Goal: Task Accomplishment & Management: Manage account settings

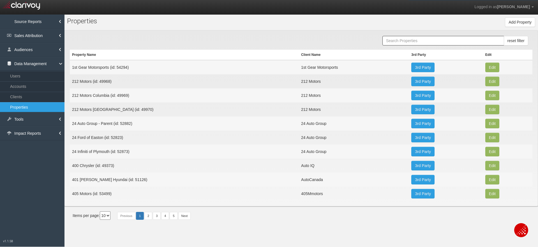
click at [391, 40] on input "text" at bounding box center [443, 41] width 122 height 10
click at [15, 96] on link "Clients" at bounding box center [32, 97] width 64 height 10
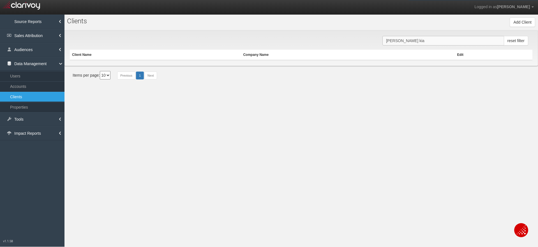
drag, startPoint x: 410, startPoint y: 40, endPoint x: 376, endPoint y: 40, distance: 34.5
click at [376, 40] on div "lou sobh kia reset filter Client Name Company Name Edit" at bounding box center [300, 48] width 473 height 36
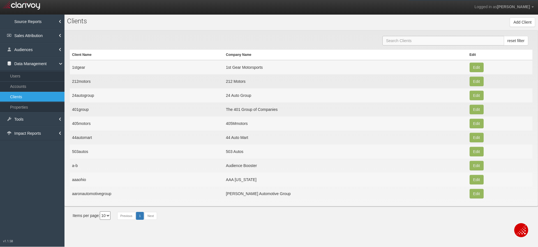
paste input "Friendly Chevrolet Buick"
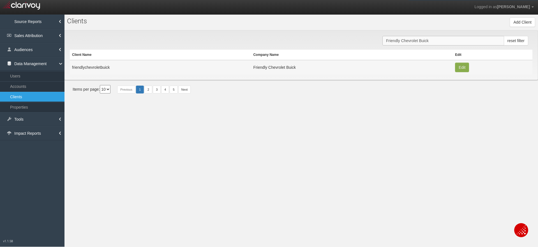
type input "Friendly Chevrolet Buick"
click at [463, 68] on button "Edit" at bounding box center [462, 67] width 14 height 10
type input "friendlychevroletbuick"
type input "9fdd9eb949b32f7590c63abbc202d13925824386"
type input "2689"
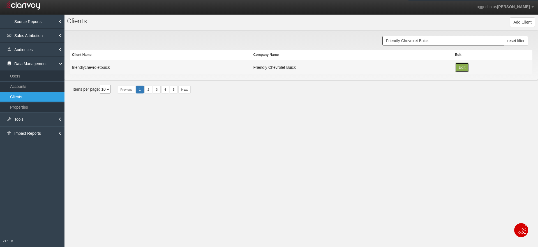
type input "Friendly Chevrolet Buick"
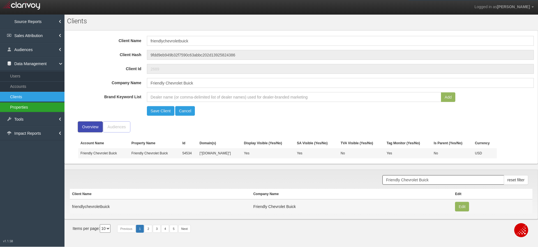
click at [24, 106] on link "Properties" at bounding box center [32, 107] width 64 height 10
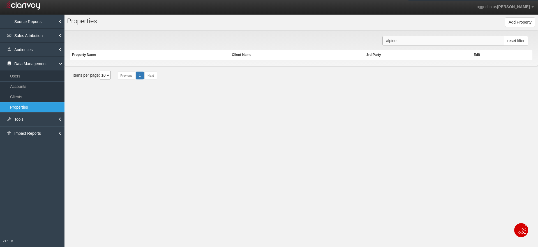
drag, startPoint x: 407, startPoint y: 41, endPoint x: 370, endPoint y: 40, distance: 37.8
click at [369, 40] on div "alpine reset filter Property Name Client Name 3rd Party Edit" at bounding box center [300, 48] width 473 height 36
paste input "Friendly Chevrolet Buick"
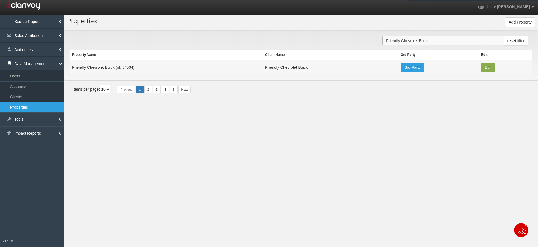
type input "Friendly Chevrolet Buick"
click at [487, 67] on button "Edit" at bounding box center [488, 67] width 14 height 10
type input "Friendly Chevrolet Buick"
type input "54534"
type input "15a16632d7b7b35398100dd37d7a21a4f82660c6"
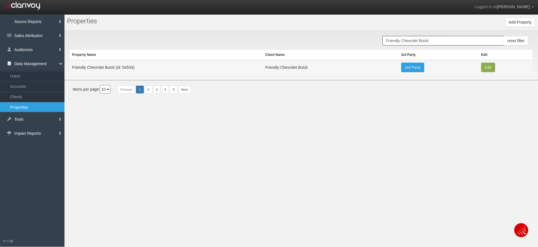
select select "6899cb2301b9e06979cce907"
select select "string:USD"
type input "2307 US-52 N"
type input "Albemarle"
type input "NC"
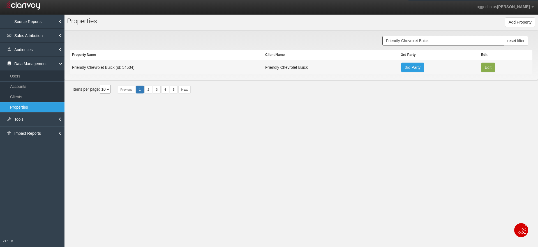
type input "28001"
type input "35.3940801"
type input "-80.19954899999999"
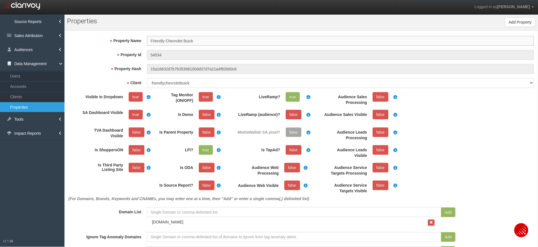
scroll to position [10, 0]
click at [461, 127] on div "(For Domains, Brands, Keywords and CNAMEs, you may enter one at a time, then "A…" at bounding box center [301, 147] width 471 height 111
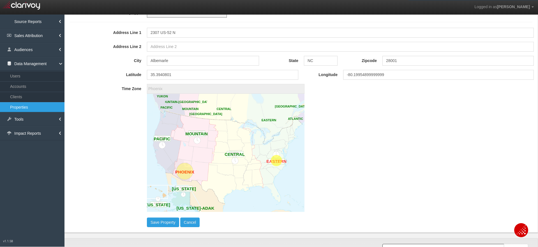
scroll to position [281, 0]
click at [274, 154] on circle at bounding box center [276, 159] width 17 height 17
type input "America/New_York"
click at [158, 220] on button "Save Property" at bounding box center [163, 221] width 32 height 10
select select "?"
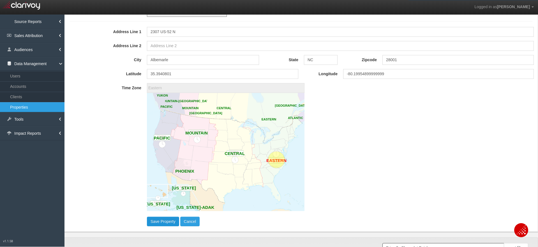
select select "?"
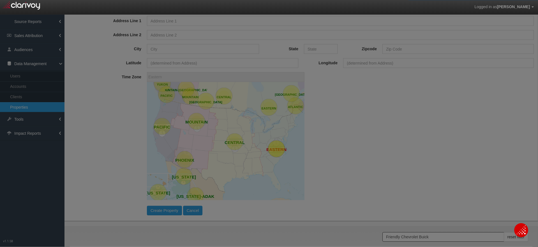
scroll to position [0, 0]
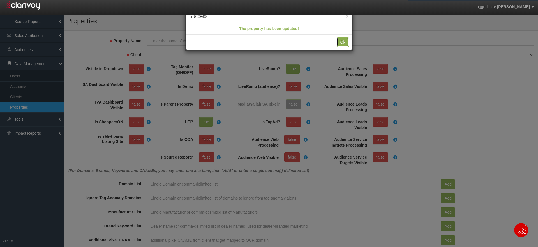
click at [343, 42] on button "Ok" at bounding box center [342, 42] width 12 height 10
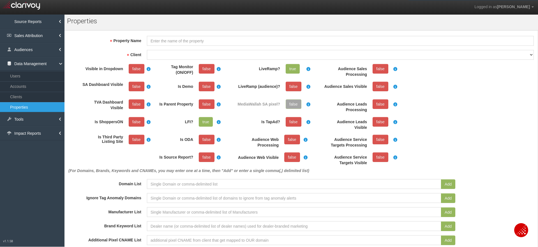
click at [489, 113] on div "(For Domains, Brands, Keywords and CNAMEs, you may enter one at a time, then "A…" at bounding box center [301, 119] width 471 height 111
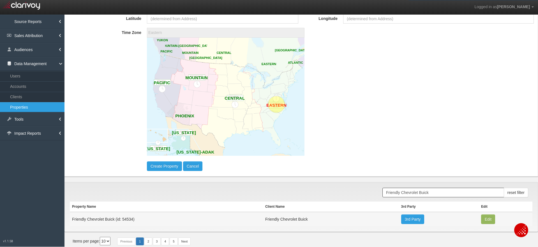
scroll to position [300, 0]
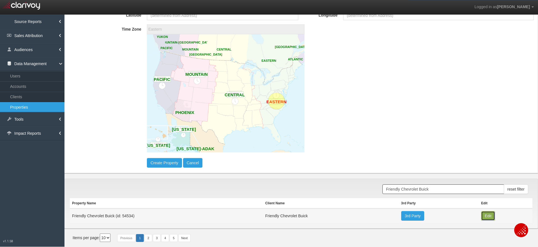
click at [483, 214] on button "Edit" at bounding box center [488, 216] width 14 height 10
type input "Friendly Chevrolet Buick"
type input "54534"
type input "15a16632d7b7b35398100dd37d7a21a4f82660c6"
select select "6899cb2301b9e06979cce907"
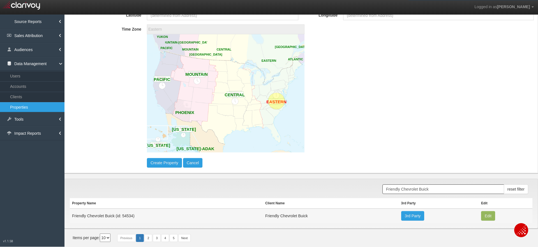
select select "string:USD"
type input "2307 US-52 N"
type input "Albemarle"
type input "NC"
type input "28001"
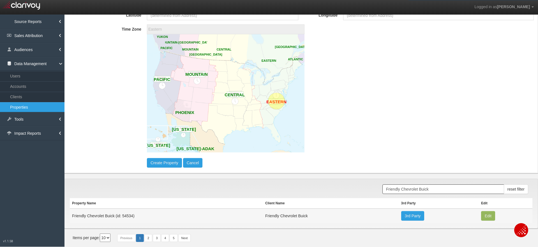
type input "35.3940801"
type input "-80.19954899999999"
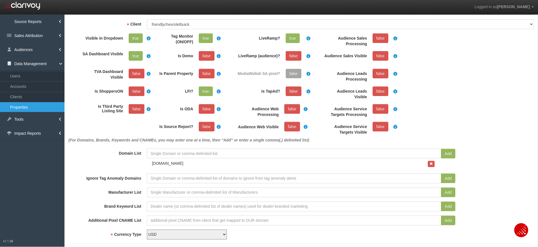
scroll to position [64, 0]
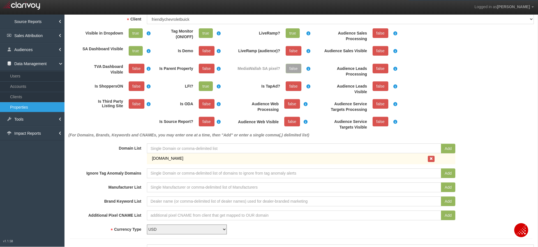
drag, startPoint x: 206, startPoint y: 159, endPoint x: 151, endPoint y: 159, distance: 55.5
click at [151, 159] on div "friendlychevroletalbemarle.com" at bounding box center [288, 158] width 278 height 6
copy div "friendlychevroletalbemarle.com"
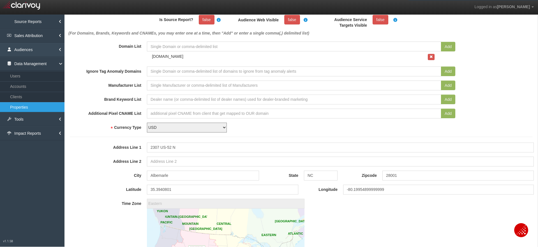
scroll to position [0, 0]
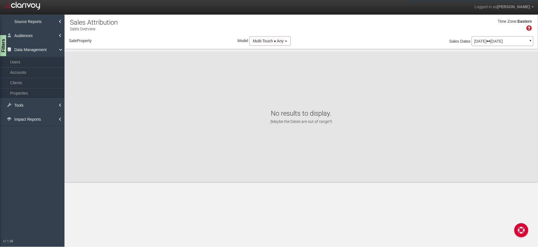
select select "object:2217"
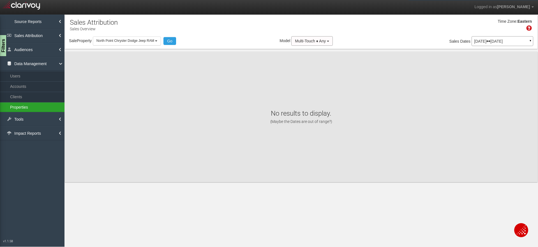
click at [19, 107] on link "Properties" at bounding box center [32, 107] width 64 height 10
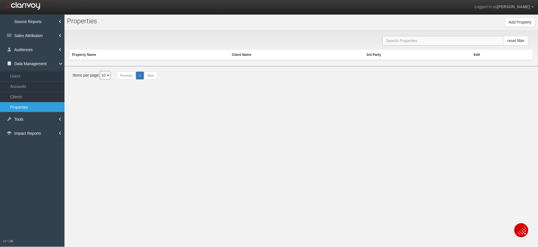
click at [392, 41] on input "text" at bounding box center [443, 41] width 122 height 10
paste input "[PERSON_NAME]"
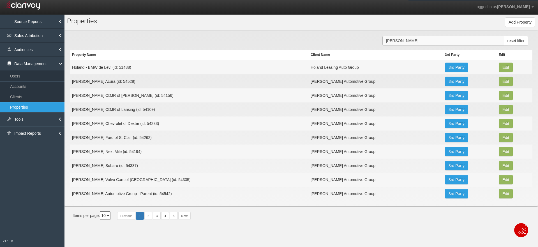
type input "[PERSON_NAME]"
click at [500, 72] on button "Edit" at bounding box center [505, 67] width 14 height 10
type input "[PERSON_NAME] CDJR of [PERSON_NAME]"
type input "54156"
type input "87a550b3c68570172120ac49e1d09a0072afbf5f"
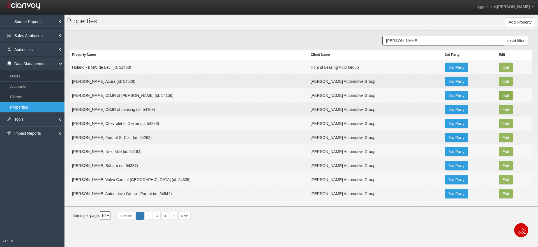
select select "6809537d1690113cfbc7f9ee"
select select "string:USD"
type input "[STREET_ADDRESS]"
type input "[PERSON_NAME]"
type input "MI"
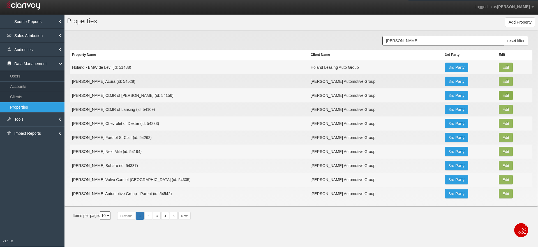
type input "48430"
type input "42.7959819"
type input "-83.7354996"
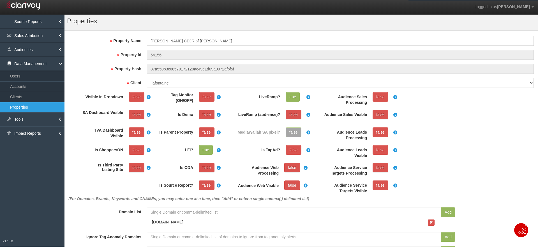
click at [500, 95] on div "(For Domains, Brands, Keywords and CNAMEs, you may enter one at a time, then "A…" at bounding box center [301, 147] width 471 height 111
click at [136, 95] on link "false" at bounding box center [137, 97] width 16 height 10
click at [135, 117] on link "false" at bounding box center [137, 115] width 16 height 10
click at [206, 96] on link "false" at bounding box center [207, 97] width 16 height 10
click at [452, 109] on div "(For Domains, Brands, Keywords and CNAMEs, you may enter one at a time, then "A…" at bounding box center [301, 147] width 471 height 111
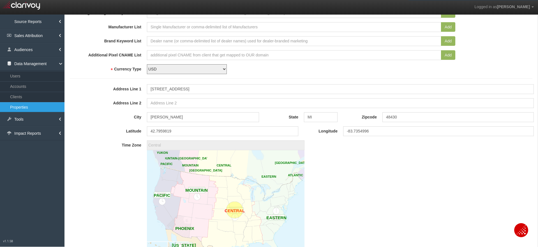
scroll to position [243, 0]
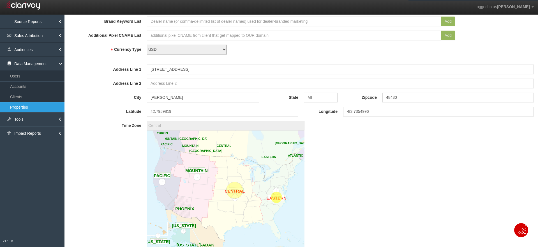
click at [273, 191] on circle at bounding box center [276, 197] width 17 height 17
type input "America/New_York"
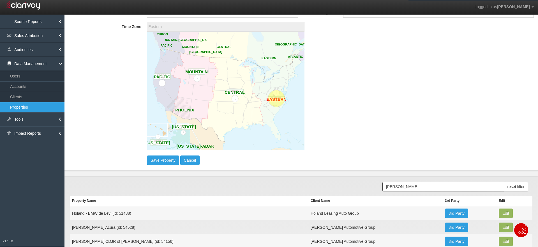
scroll to position [359, 0]
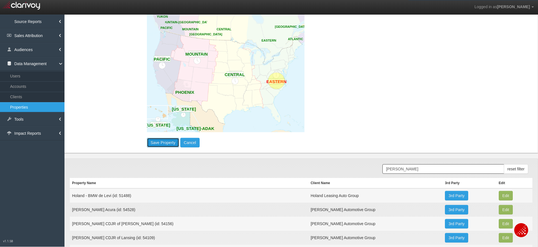
click at [160, 143] on button "Save Property" at bounding box center [163, 143] width 32 height 10
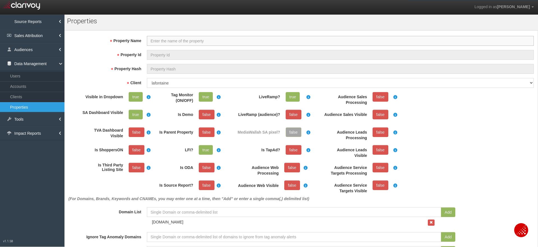
select select "?"
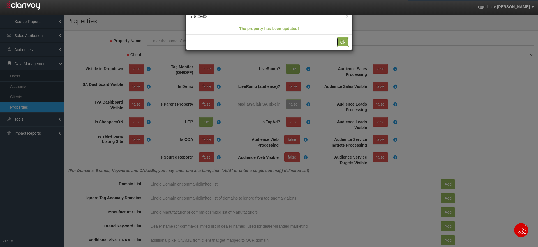
click at [342, 43] on button "Ok" at bounding box center [342, 42] width 12 height 10
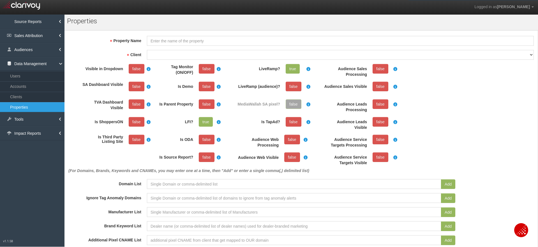
click at [471, 129] on div "(For Domains, Brands, Keywords and CNAMEs, you may enter one at a time, then "A…" at bounding box center [301, 119] width 471 height 111
click at [520, 231] on img "Open Chat" at bounding box center [520, 229] width 9 height 9
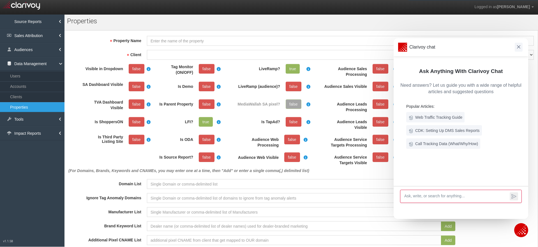
click at [518, 47] on img at bounding box center [518, 46] width 3 height 3
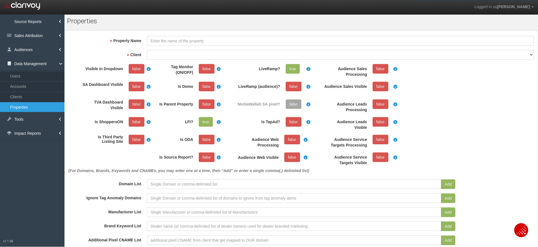
click at [463, 95] on div "(For Domains, Brands, Keywords and CNAMEs, you may enter one at a time, then "A…" at bounding box center [301, 119] width 471 height 111
click at [523, 232] on img "Open Chat" at bounding box center [520, 229] width 9 height 9
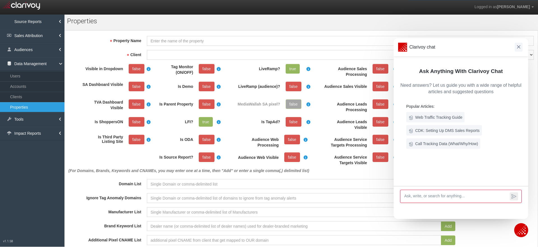
click at [518, 46] on img at bounding box center [518, 46] width 3 height 3
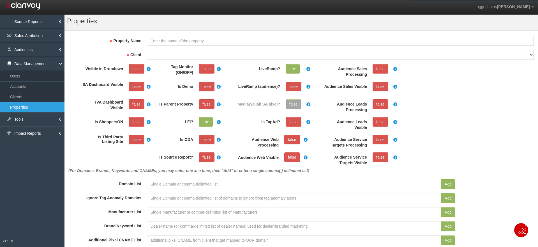
click at [469, 86] on div "(For Domains, Brands, Keywords and CNAMEs, you may enter one at a time, then "A…" at bounding box center [301, 119] width 471 height 111
